Goal: Find specific page/section: Find specific page/section

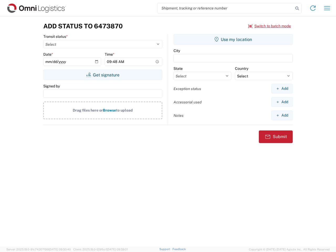
click at [225, 8] on input "search" at bounding box center [225, 8] width 136 height 10
click at [297, 8] on icon at bounding box center [296, 8] width 7 height 7
click at [313, 8] on icon at bounding box center [313, 8] width 8 height 8
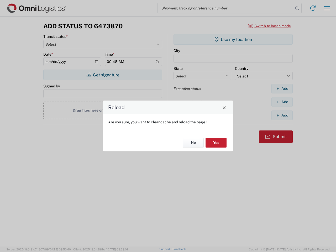
click at [327, 8] on div "Reload Are you sure, you want to clear cache and reload the page? No Yes" at bounding box center [168, 126] width 336 height 252
click at [269, 26] on div "Reload Are you sure, you want to clear cache and reload the page? No Yes" at bounding box center [168, 126] width 336 height 252
click at [103, 75] on div "Reload Are you sure, you want to clear cache and reload the page? No Yes" at bounding box center [168, 126] width 336 height 252
click at [233, 39] on div "Reload Are you sure, you want to clear cache and reload the page? No Yes" at bounding box center [168, 126] width 336 height 252
click at [282, 88] on div "Reload Are you sure, you want to clear cache and reload the page? No Yes" at bounding box center [168, 126] width 336 height 252
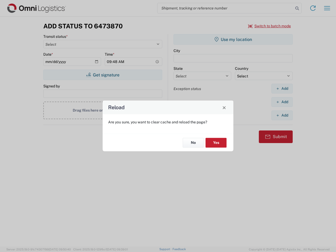
click at [282, 102] on div "Reload Are you sure, you want to clear cache and reload the page? No Yes" at bounding box center [168, 126] width 336 height 252
click at [282, 115] on div "Reload Are you sure, you want to clear cache and reload the page? No Yes" at bounding box center [168, 126] width 336 height 252
